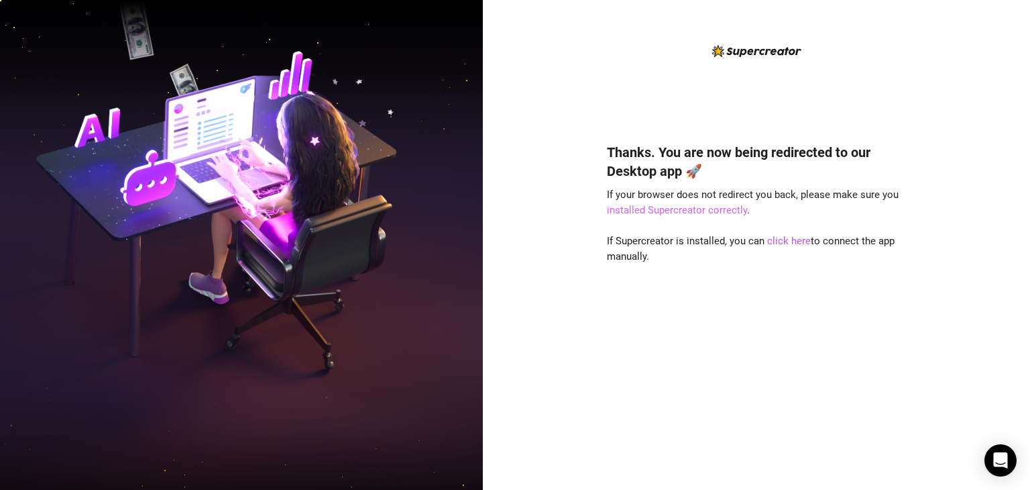
click at [719, 211] on link "installed Supercreator correctly" at bounding box center [677, 210] width 140 height 12
click at [796, 238] on link "click here" at bounding box center [790, 241] width 44 height 12
click at [792, 242] on link "click here" at bounding box center [790, 241] width 44 height 12
click at [947, 42] on div "Thanks. You are now being redirected to our Desktop app 🚀 If your browser does …" at bounding box center [756, 245] width 547 height 490
click at [786, 242] on link "click here" at bounding box center [790, 241] width 44 height 12
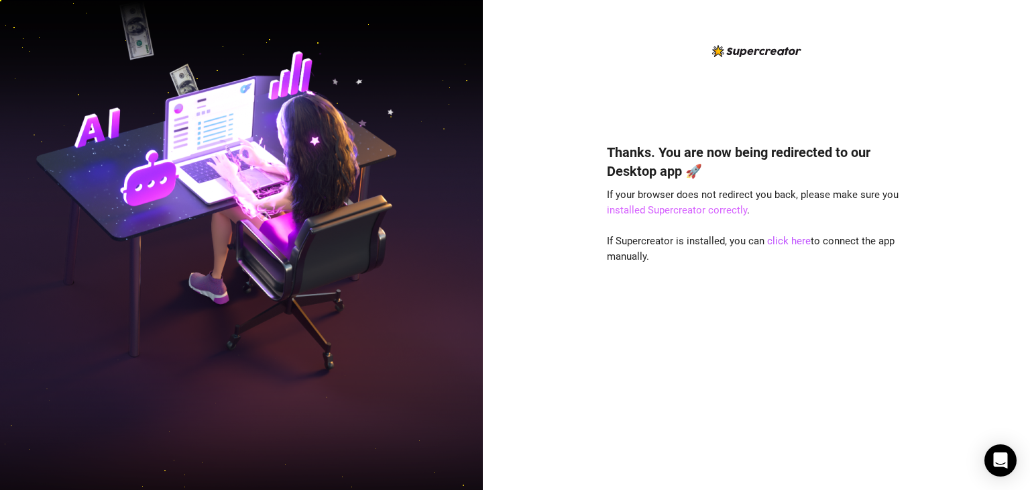
click at [699, 205] on link "installed Supercreator correctly" at bounding box center [677, 210] width 140 height 12
click at [680, 335] on div "Thanks. You are now being redirected to our Desktop app 🚀 If your browser does …" at bounding box center [756, 296] width 299 height 343
click at [990, 84] on div "Thanks. You are now being redirected to our Desktop app 🚀 If your browser does …" at bounding box center [756, 245] width 547 height 490
click at [977, 140] on div "Thanks. You are now being redirected to our Desktop app 🚀 If your browser does …" at bounding box center [756, 245] width 547 height 490
click at [692, 211] on link "installed Supercreator correctly" at bounding box center [677, 210] width 140 height 12
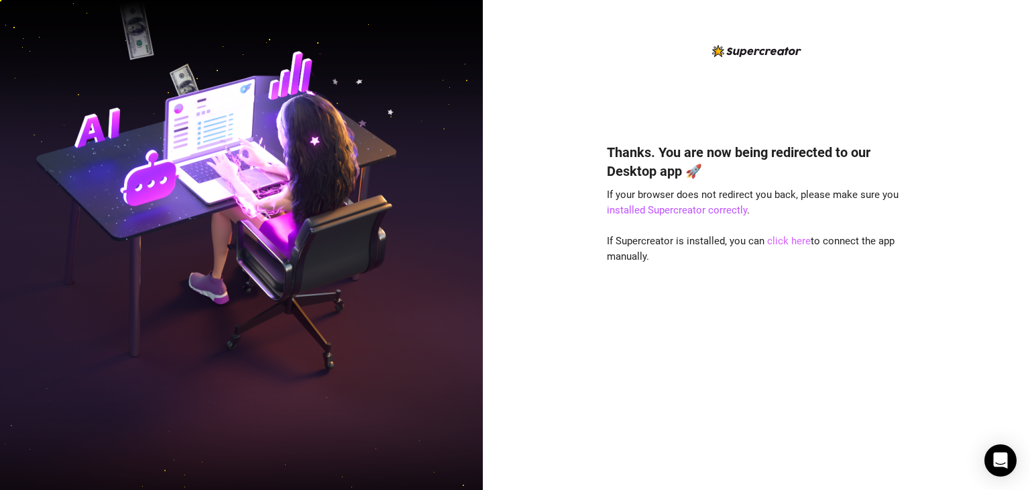
click at [783, 244] on link "click here" at bounding box center [790, 241] width 44 height 12
click at [799, 242] on link "click here" at bounding box center [790, 241] width 44 height 12
click at [798, 242] on link "click here" at bounding box center [790, 241] width 44 height 12
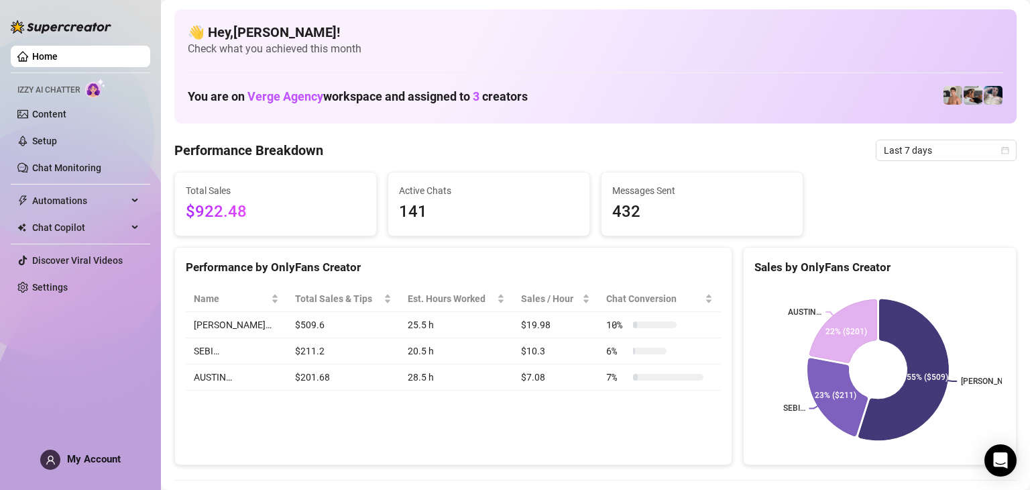
click at [641, 421] on div "Performance by OnlyFans Creator Name Total Sales & Tips Est. Hours Worked Sales…" at bounding box center [453, 356] width 558 height 219
click at [68, 286] on link "Settings" at bounding box center [50, 287] width 36 height 11
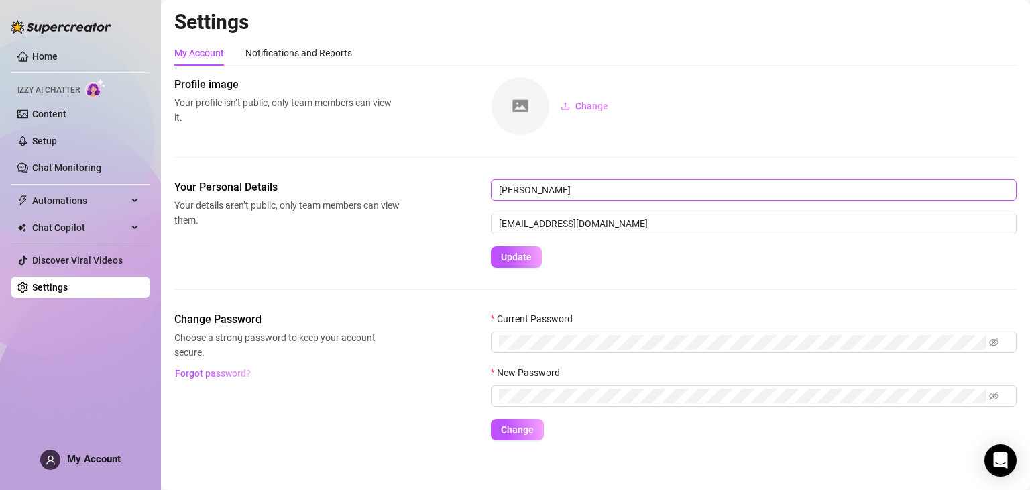
click at [569, 191] on input "AJ Peralta" at bounding box center [754, 189] width 526 height 21
type input "AJ"
click at [505, 258] on span "Update" at bounding box center [516, 257] width 31 height 11
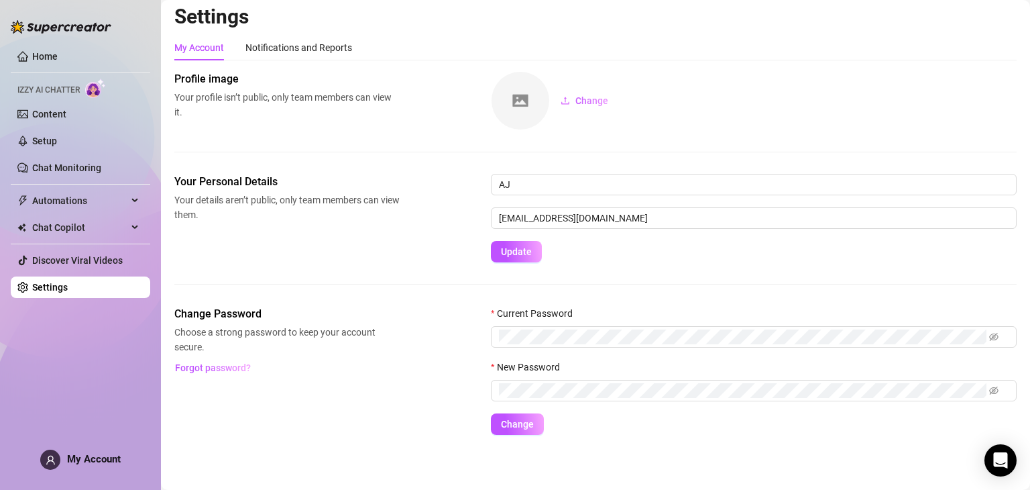
scroll to position [7, 0]
click at [71, 231] on span "Chat Copilot" at bounding box center [79, 227] width 95 height 21
